Goal: Information Seeking & Learning: Find specific fact

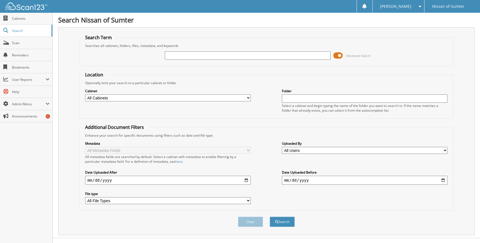
click at [339, 56] on span at bounding box center [337, 55] width 9 height 8
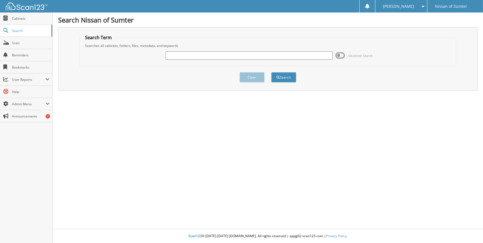
click at [232, 57] on input "text" at bounding box center [249, 55] width 167 height 8
type input "P"
type input "214448"
click at [285, 77] on button "Search" at bounding box center [283, 77] width 25 height 10
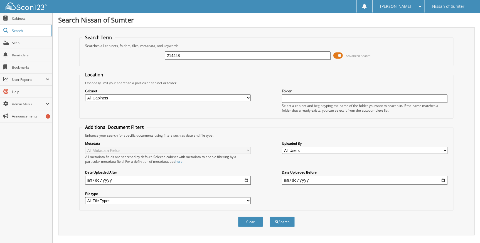
click at [340, 54] on span at bounding box center [337, 55] width 9 height 8
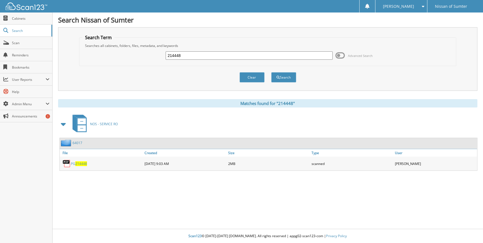
click at [81, 163] on span "214448" at bounding box center [81, 164] width 12 height 5
click at [203, 57] on input "214448" at bounding box center [249, 55] width 167 height 8
type input "p5600"
click at [271, 72] on button "Search" at bounding box center [283, 77] width 25 height 10
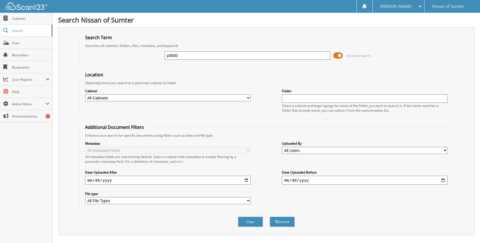
click at [341, 56] on span at bounding box center [337, 55] width 9 height 8
